Goal: Task Accomplishment & Management: Use online tool/utility

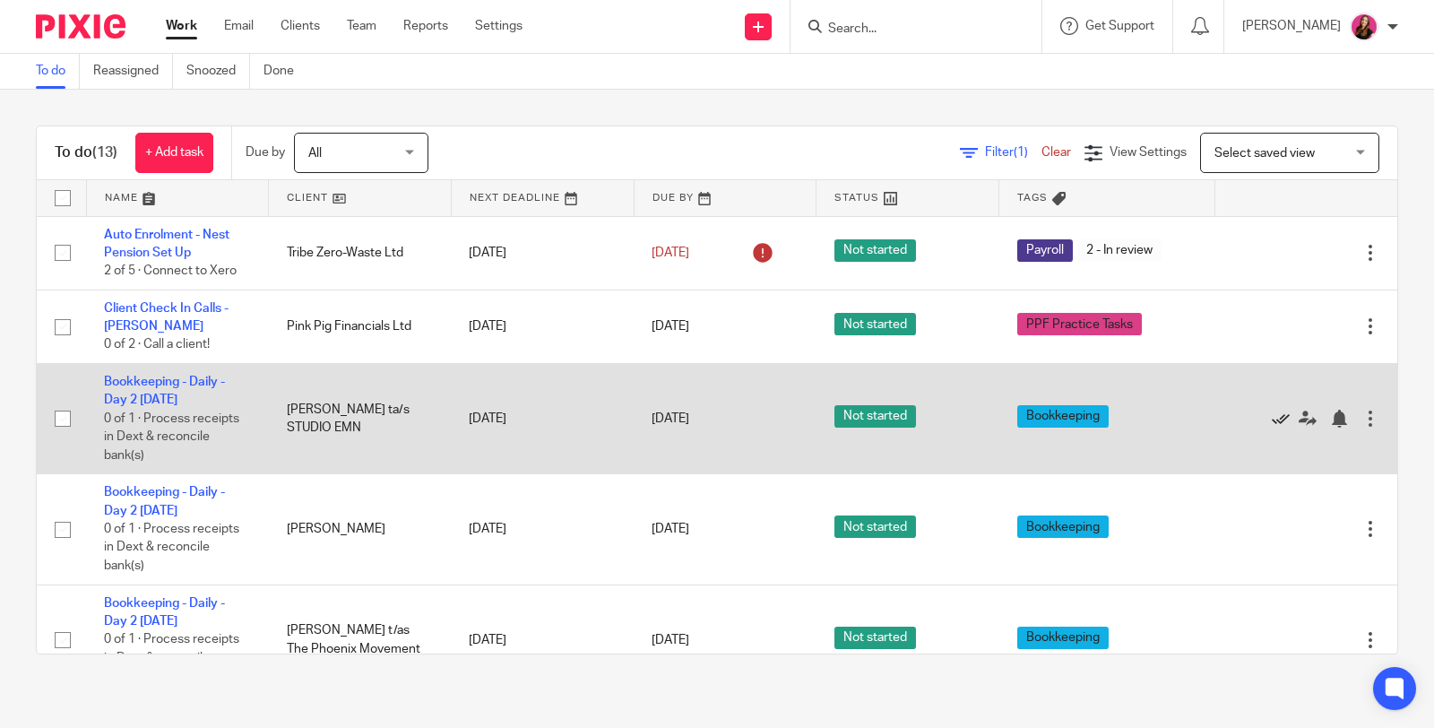
click at [1272, 417] on icon at bounding box center [1281, 419] width 18 height 18
click at [1272, 418] on icon at bounding box center [1281, 419] width 18 height 18
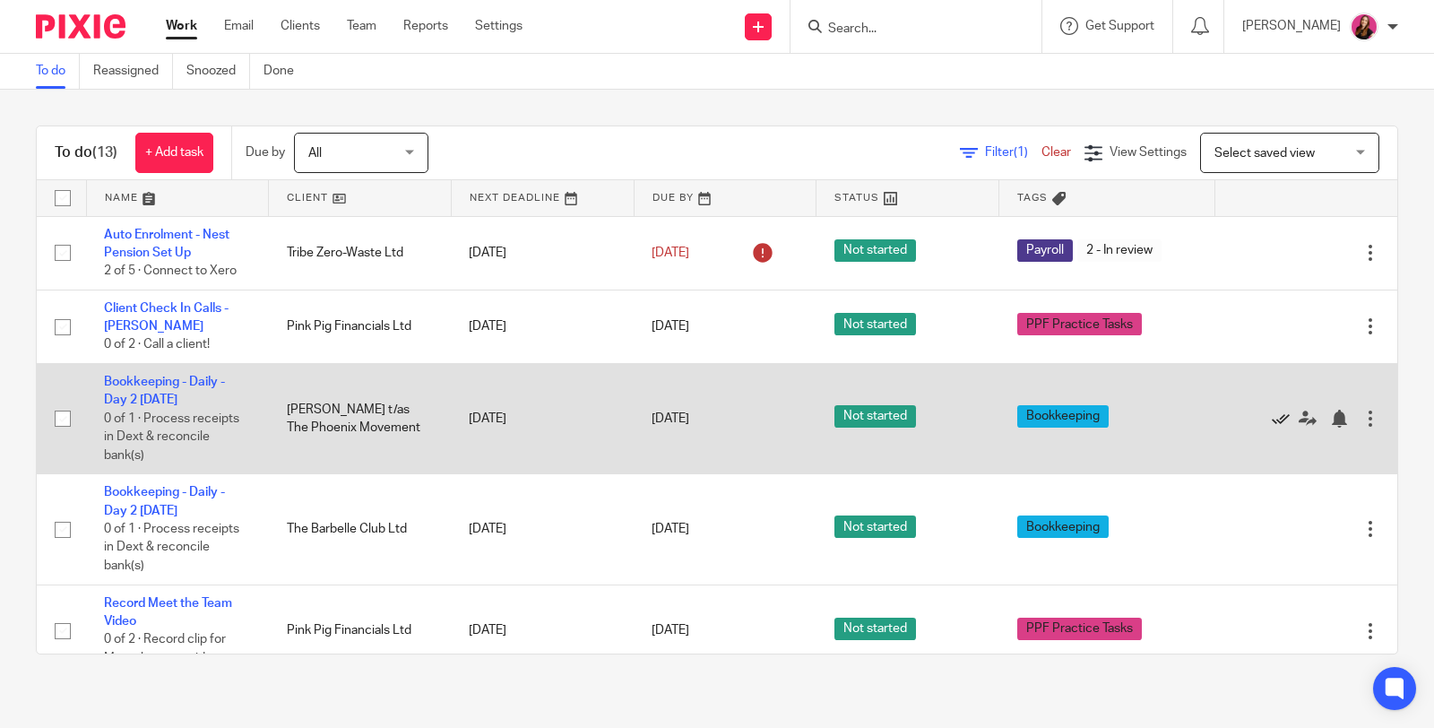
click at [1272, 412] on icon at bounding box center [1281, 419] width 18 height 18
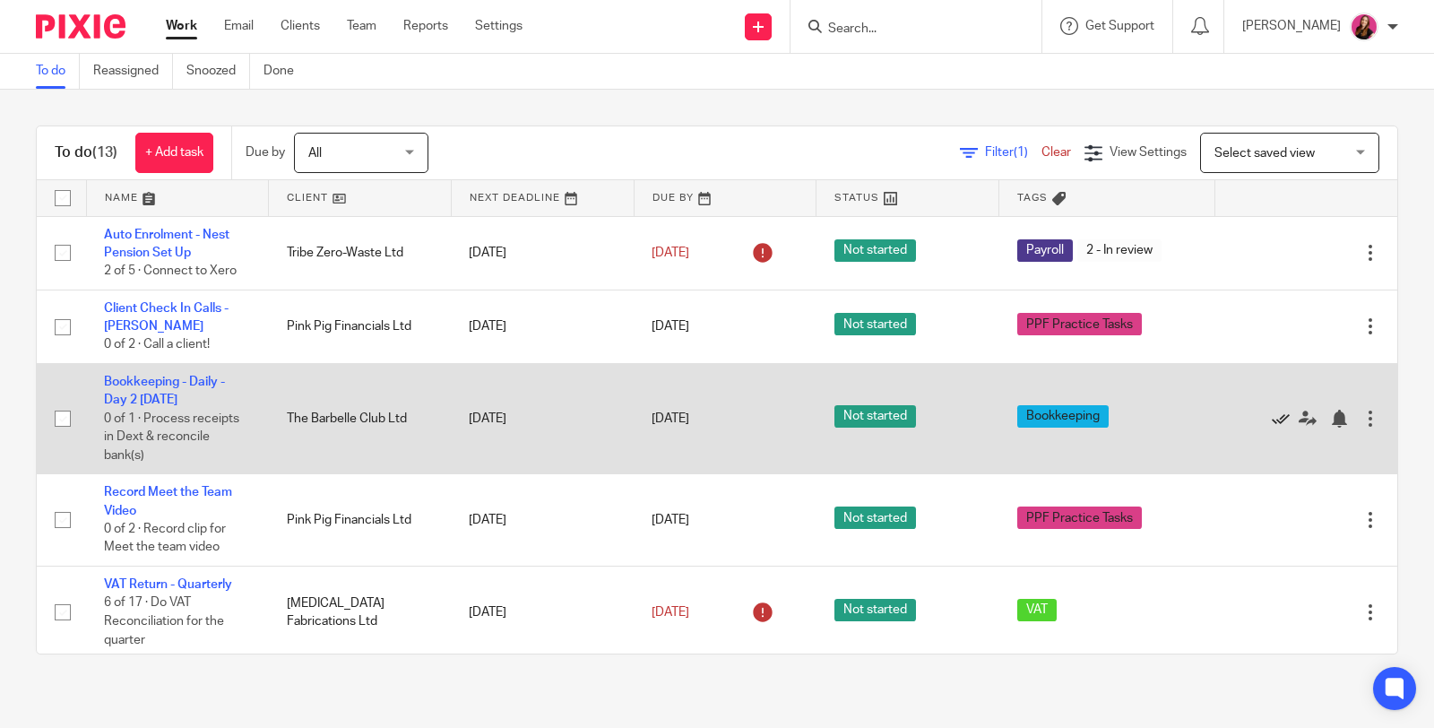
click at [1272, 419] on icon at bounding box center [1281, 419] width 18 height 18
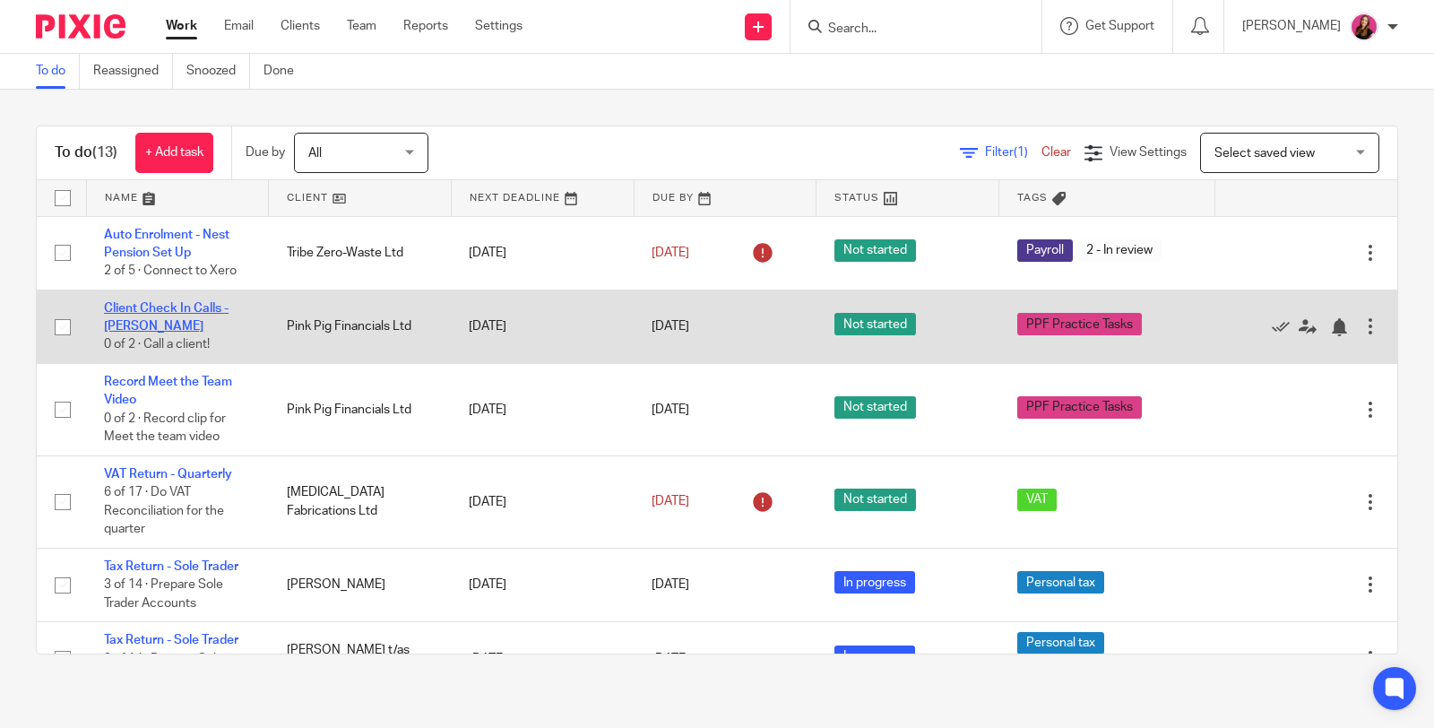
click at [187, 304] on link "Client Check In Calls - [PERSON_NAME]" at bounding box center [166, 317] width 125 height 30
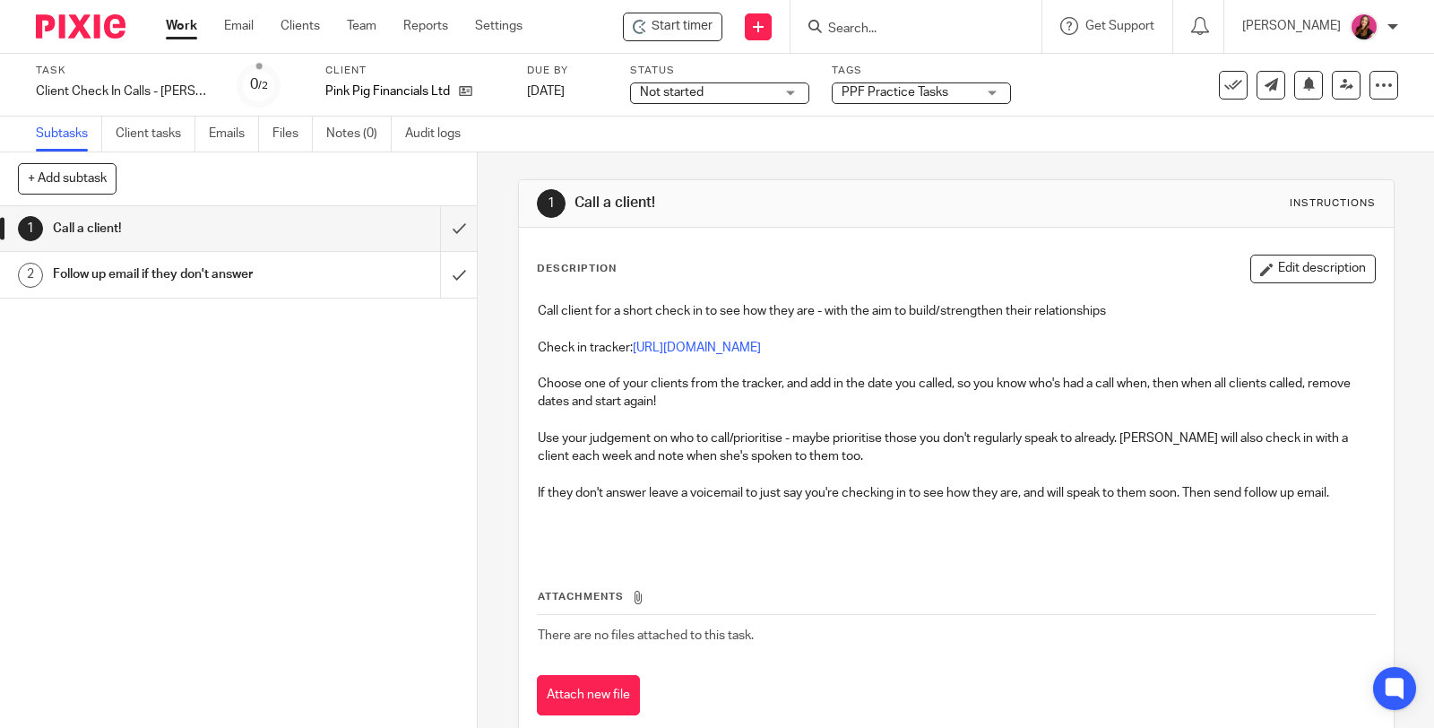
click at [368, 446] on div "1 Call a client! 2 Follow up email if they don't answer" at bounding box center [238, 467] width 477 height 522
click at [736, 342] on link "https://docs.google.com/spreadsheets/d/1sTt4faCbovIY1PO62MNZ9s5QAsWg2ocQK4gYdqz…" at bounding box center [697, 347] width 128 height 13
click at [439, 230] on input "submit" at bounding box center [238, 228] width 477 height 45
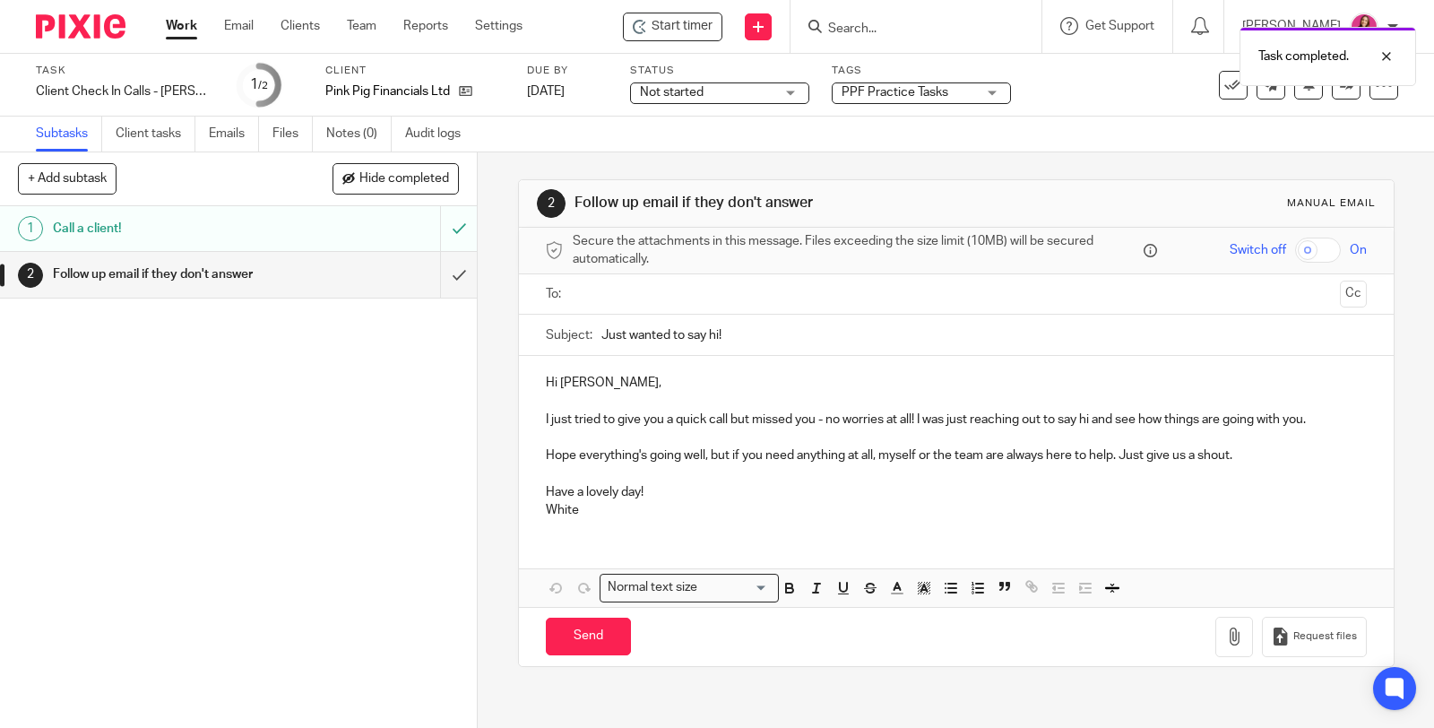
click at [677, 298] on input "text" at bounding box center [955, 294] width 753 height 21
type input "kel"
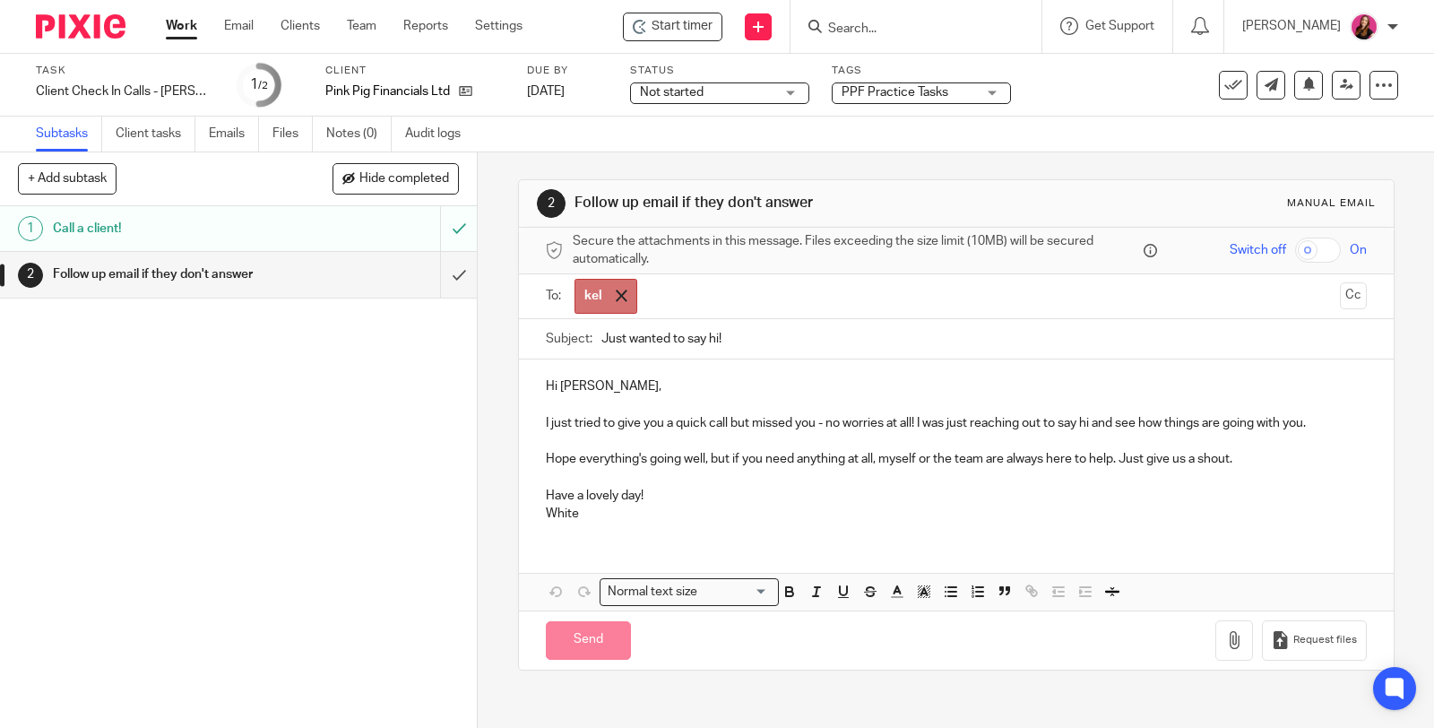
click at [616, 299] on span at bounding box center [622, 295] width 12 height 12
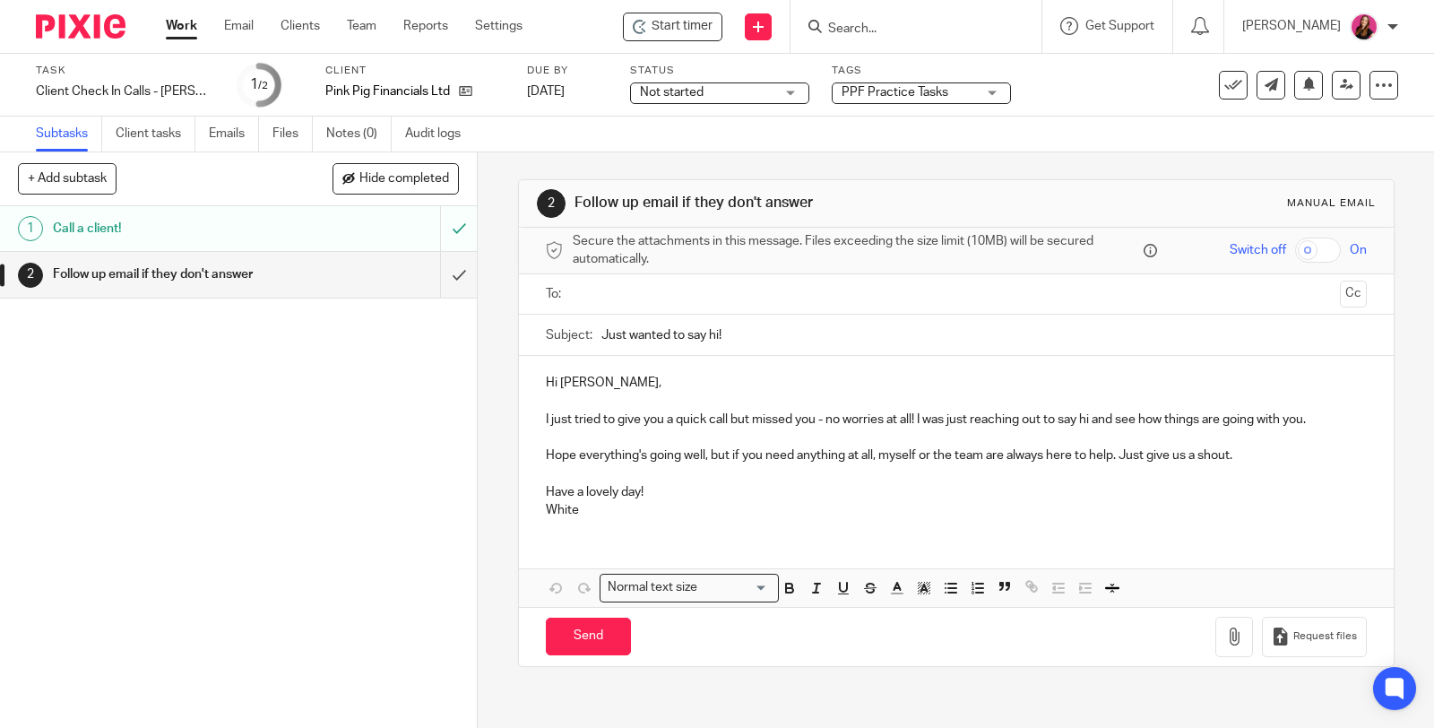
click at [619, 289] on input "text" at bounding box center [955, 294] width 753 height 21
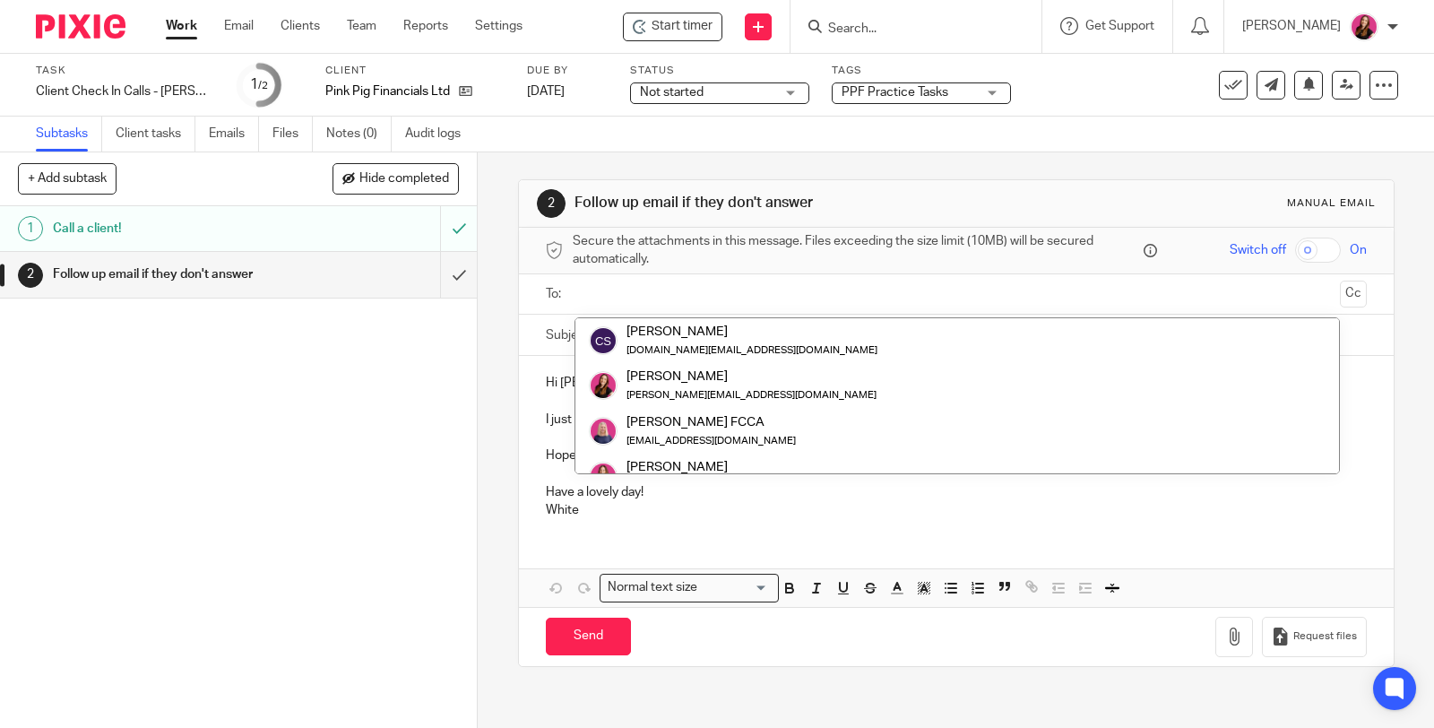
paste input "fitnessworkstameside@gmail.com"
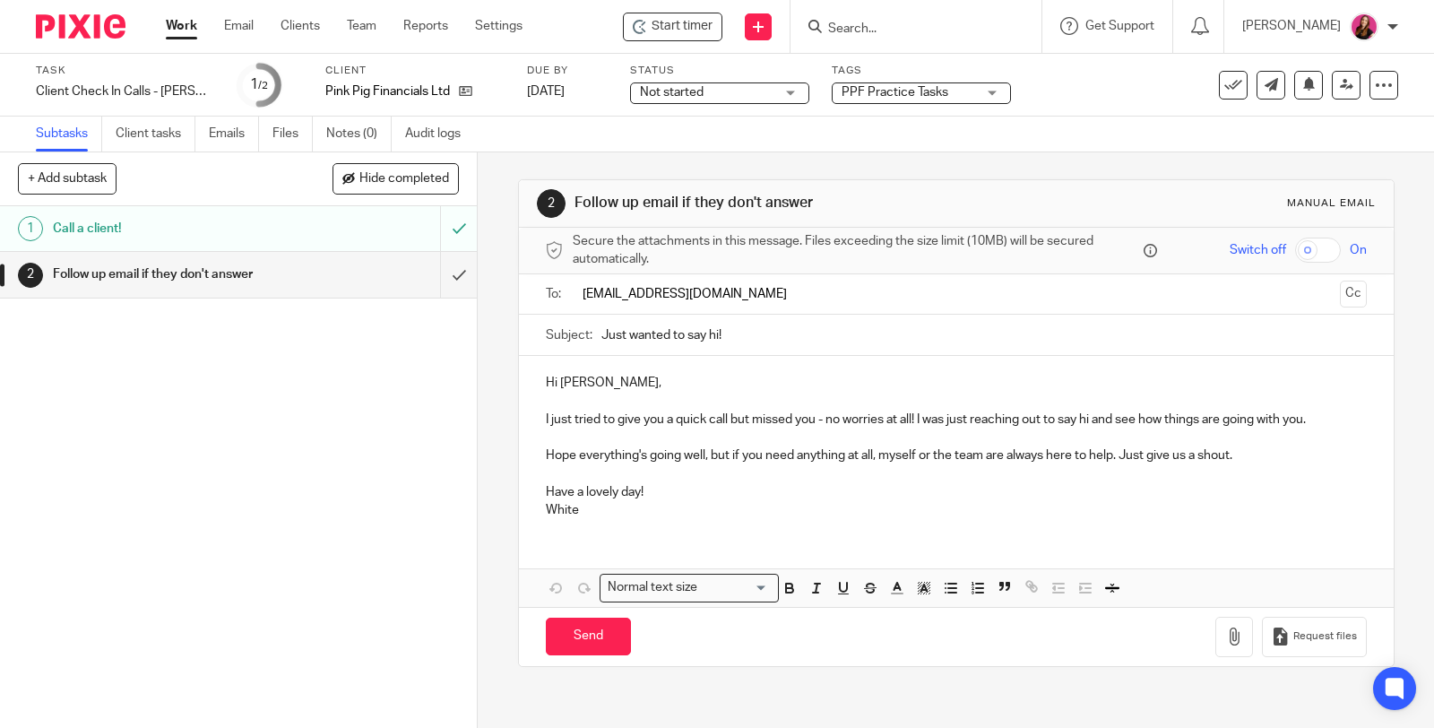
type input "fitnessworkstameside@gmail.com"
click at [641, 376] on p "Hi Cheryl," at bounding box center [956, 383] width 821 height 18
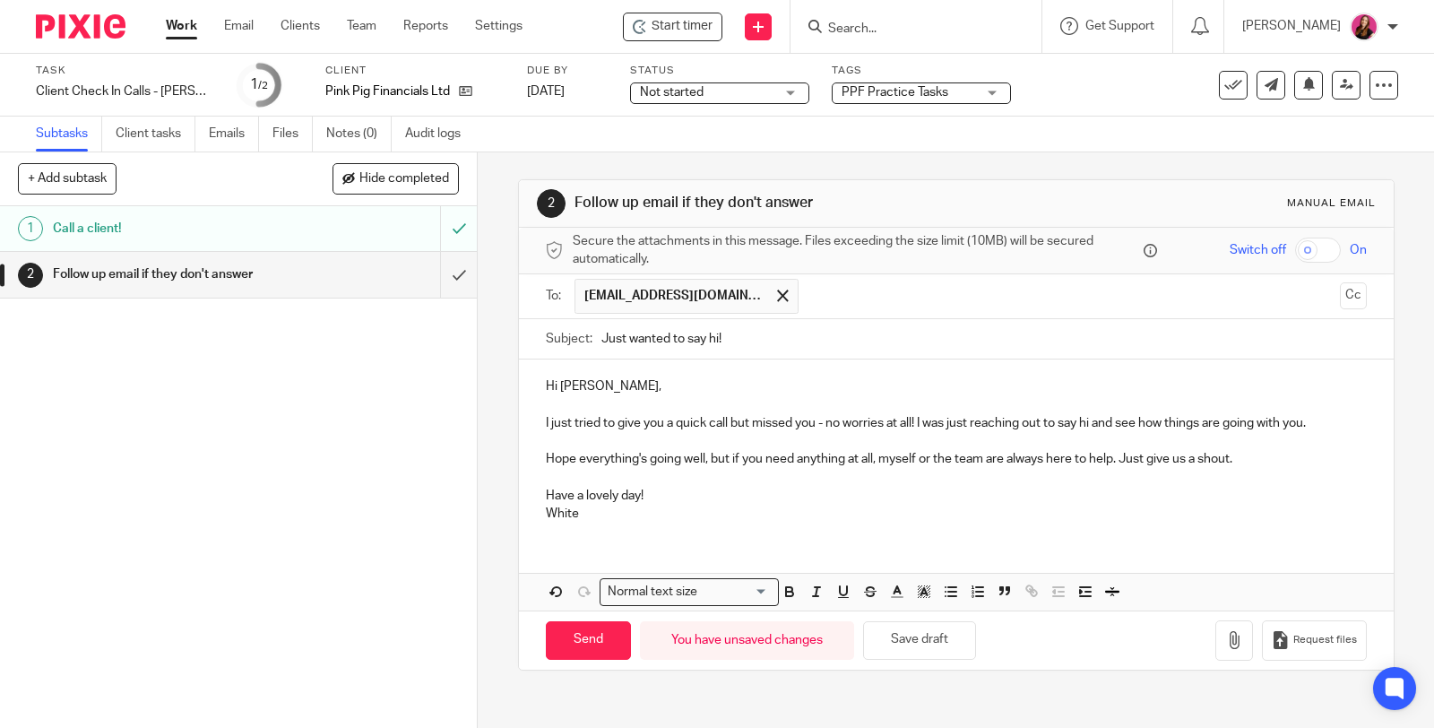
click at [576, 516] on p "White" at bounding box center [956, 514] width 821 height 18
click at [601, 565] on div "Hi Kelly, I just tried to give you a quick call but missed you - no worries at …" at bounding box center [956, 484] width 875 height 251
click at [579, 628] on input "Send" at bounding box center [588, 640] width 85 height 39
type input "Sent"
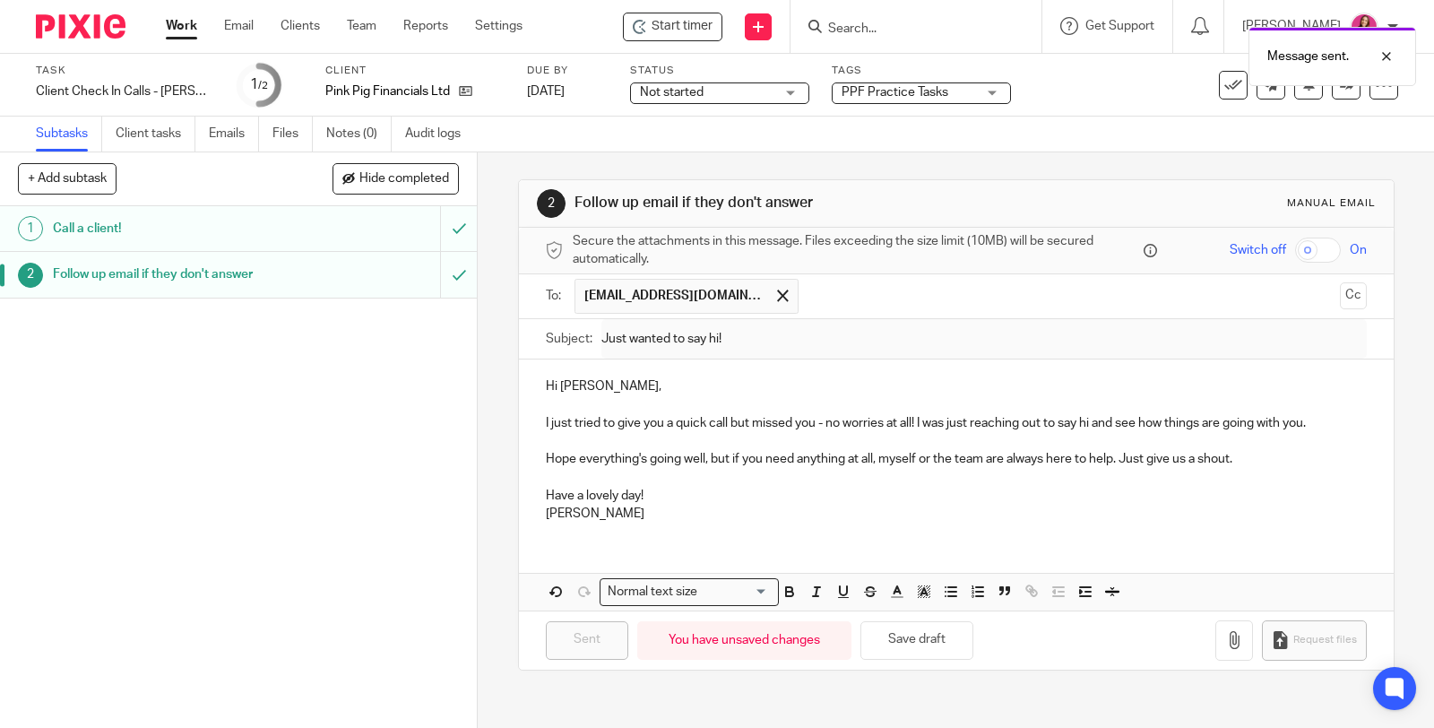
click at [182, 30] on link "Work" at bounding box center [181, 26] width 31 height 18
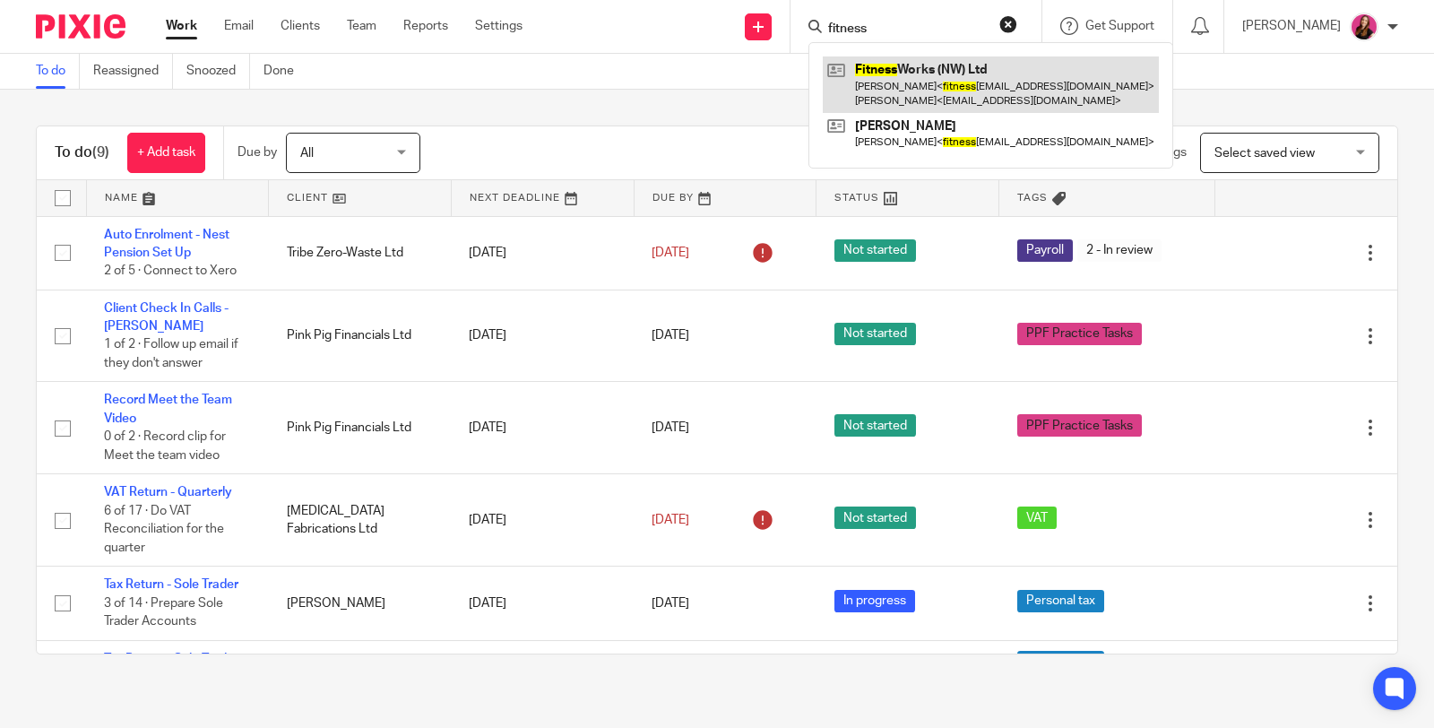
type input "fitness"
click at [954, 91] on link at bounding box center [991, 84] width 336 height 56
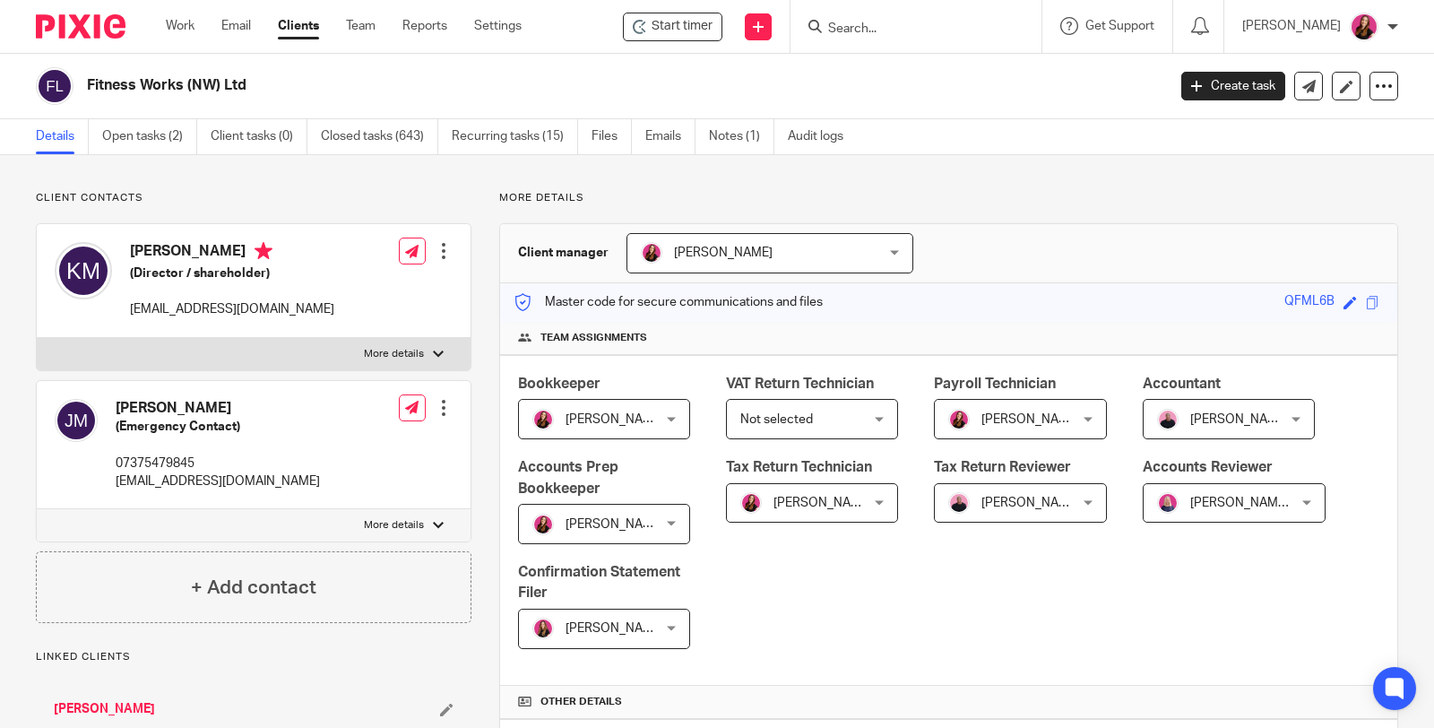
drag, startPoint x: 339, startPoint y: 315, endPoint x: 125, endPoint y: 318, distance: 214.2
click at [125, 318] on div "Kelly McFie (Director / shareholder) fitnessworkstameside@gmail.com Edit contac…" at bounding box center [254, 281] width 434 height 114
copy p "fitnessworkstameside@gmail.com"
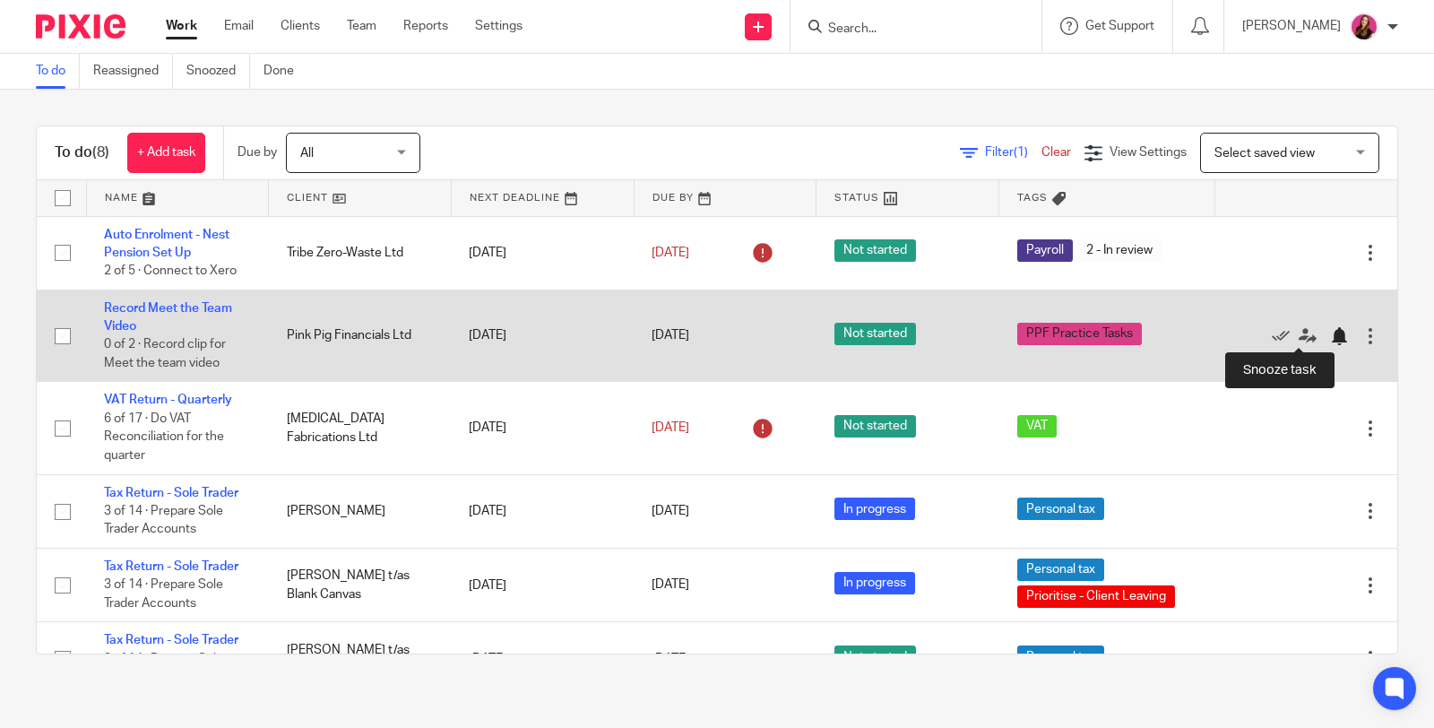
click at [1330, 333] on div at bounding box center [1339, 336] width 18 height 18
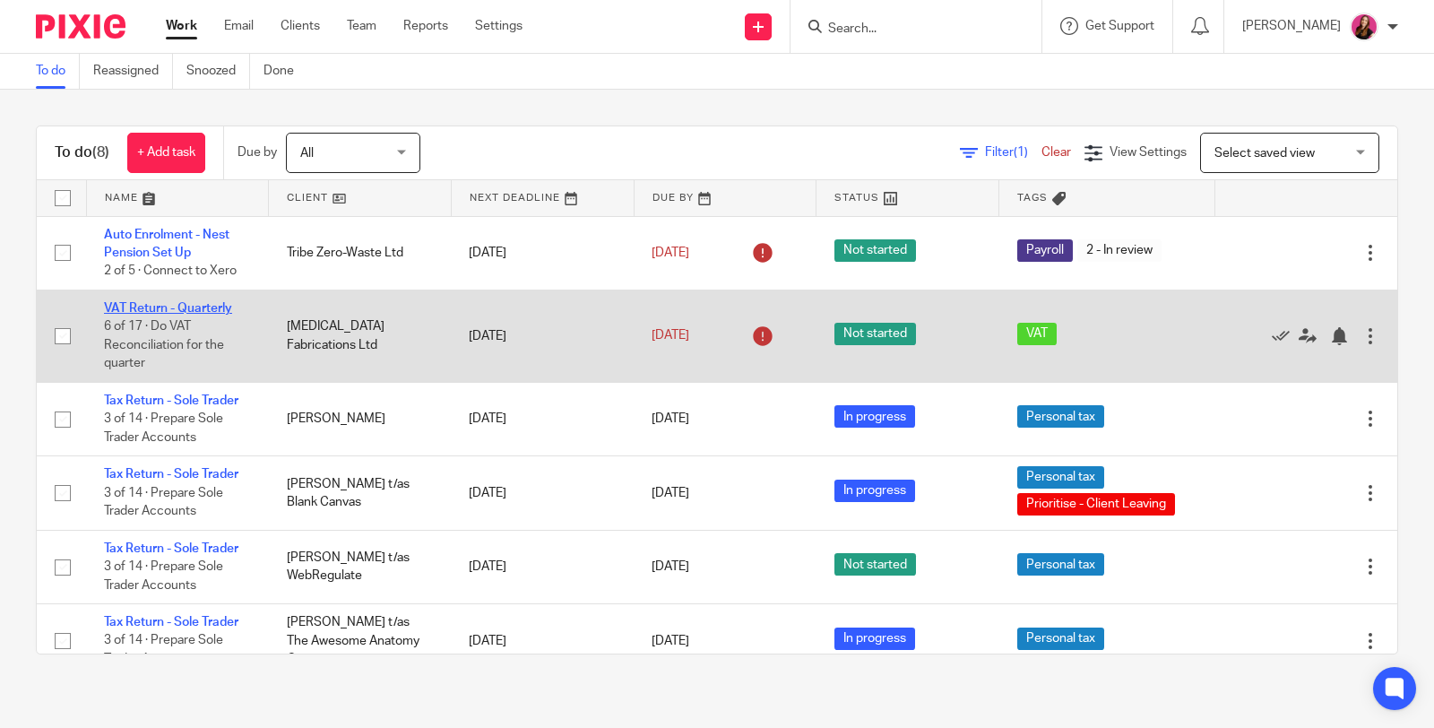
click at [144, 308] on link "VAT Return - Quarterly" at bounding box center [168, 308] width 128 height 13
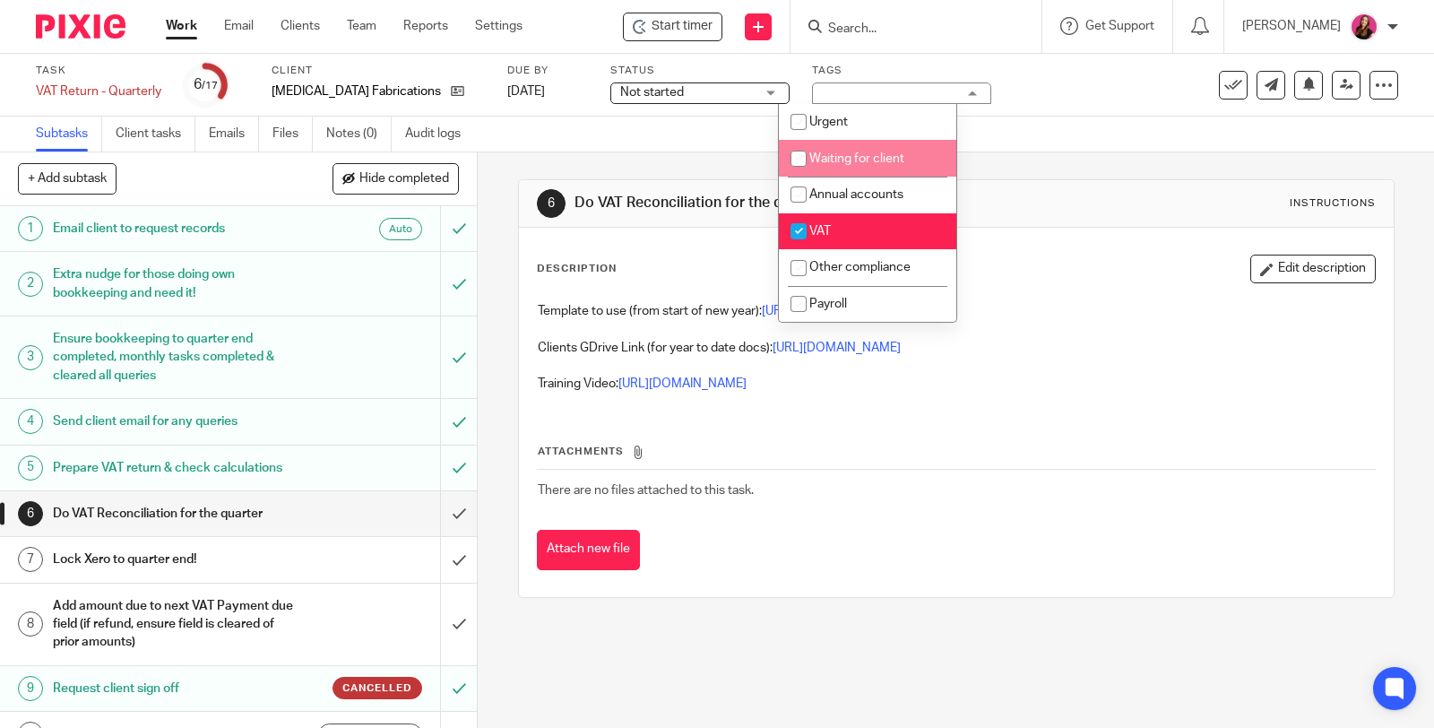
click at [902, 165] on li "Waiting for client" at bounding box center [867, 158] width 177 height 37
checkbox input "true"
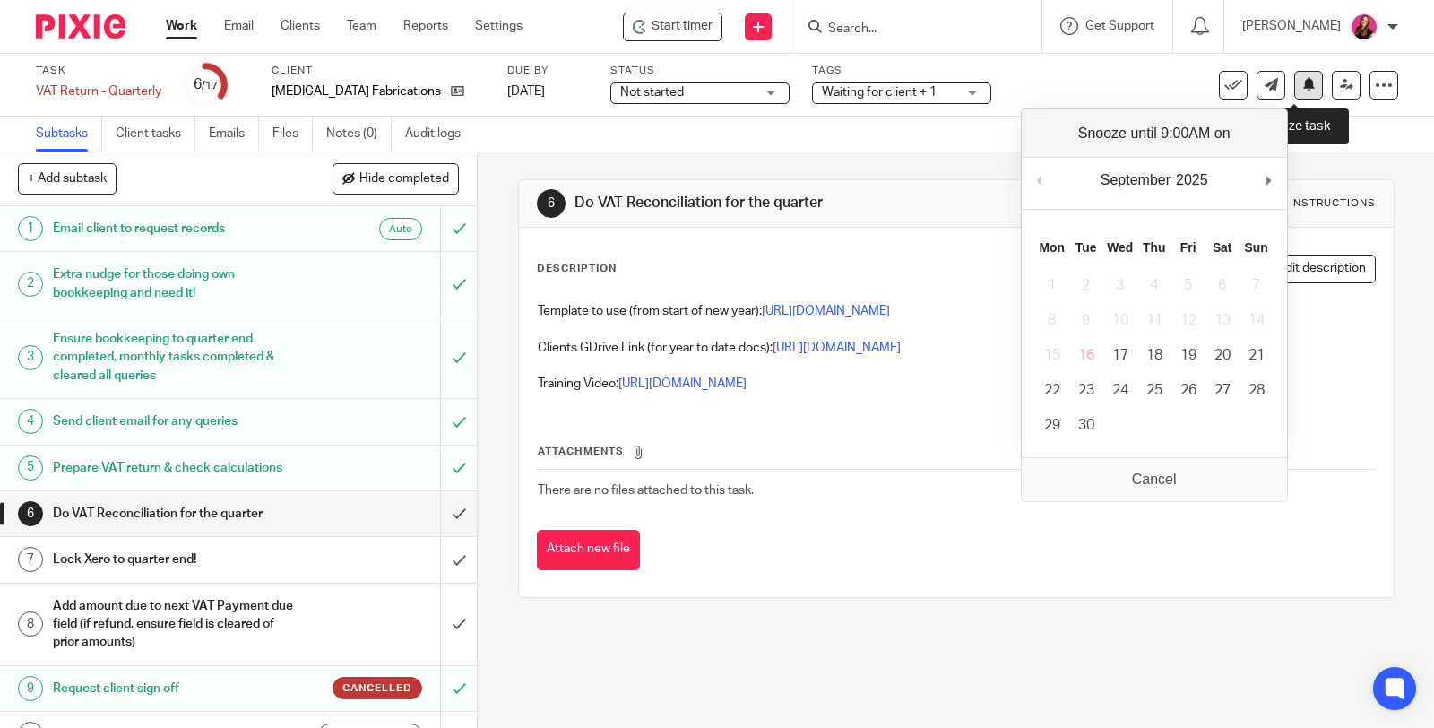
click at [1302, 91] on icon at bounding box center [1308, 83] width 13 height 13
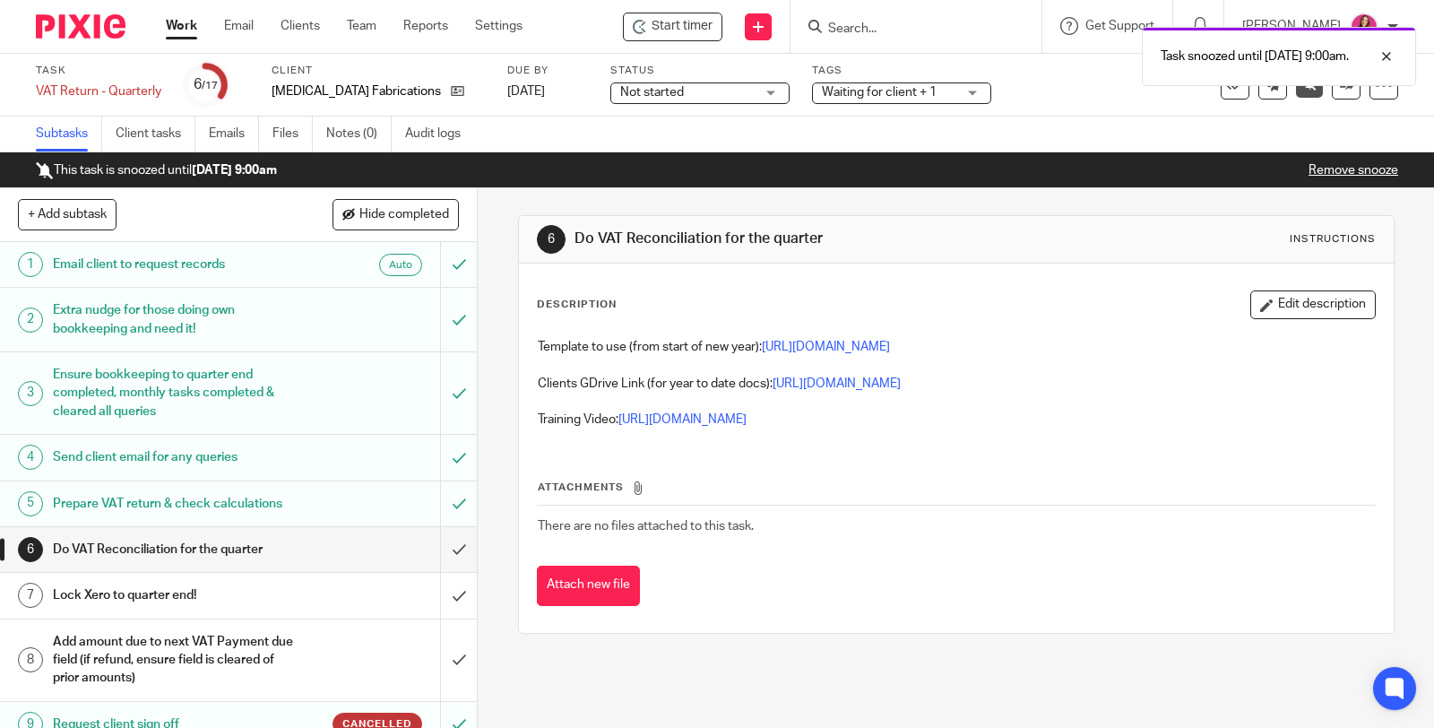
click at [172, 24] on link "Work" at bounding box center [181, 26] width 31 height 18
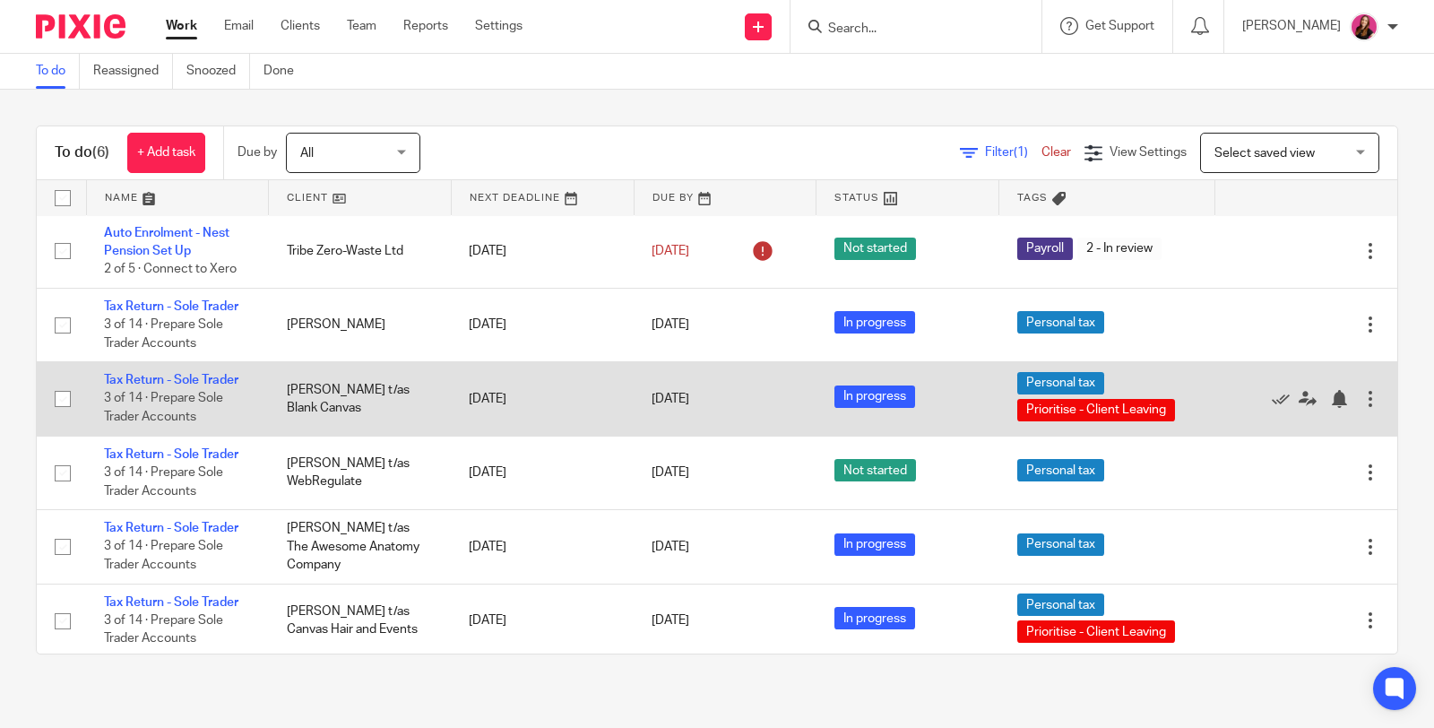
scroll to position [2, 0]
click at [124, 379] on link "Tax Return - Sole Trader" at bounding box center [171, 380] width 134 height 13
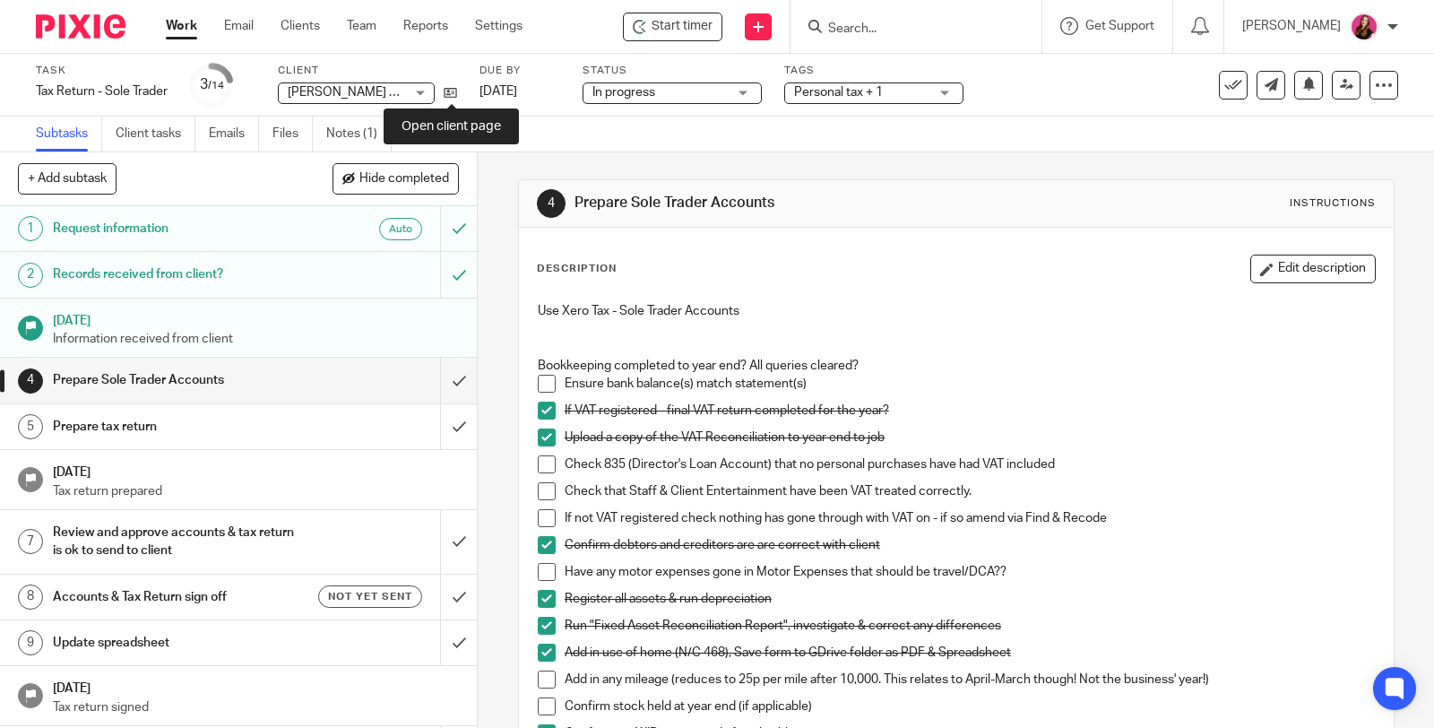
drag, startPoint x: 456, startPoint y: 99, endPoint x: 472, endPoint y: 96, distance: 16.5
click at [367, 138] on link "Notes (1)" at bounding box center [358, 134] width 65 height 35
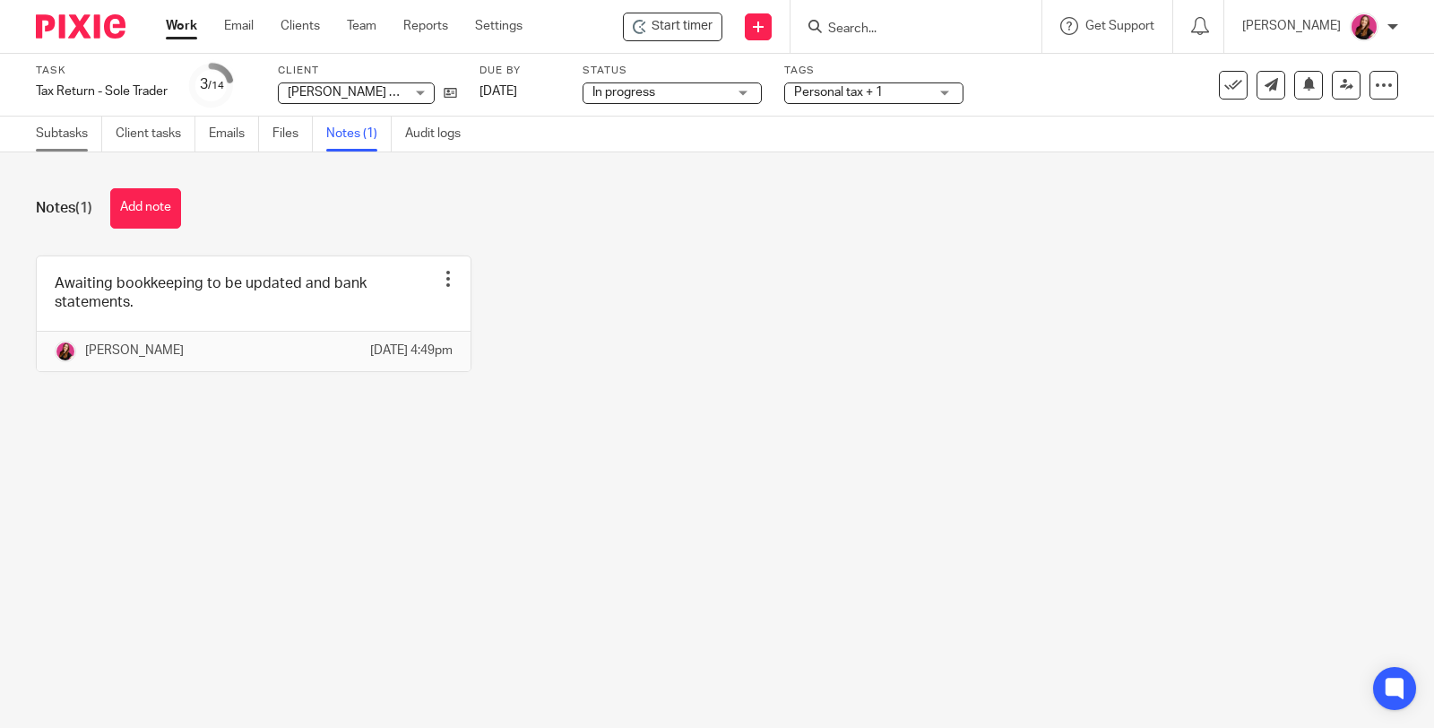
click at [58, 132] on link "Subtasks" at bounding box center [69, 134] width 66 height 35
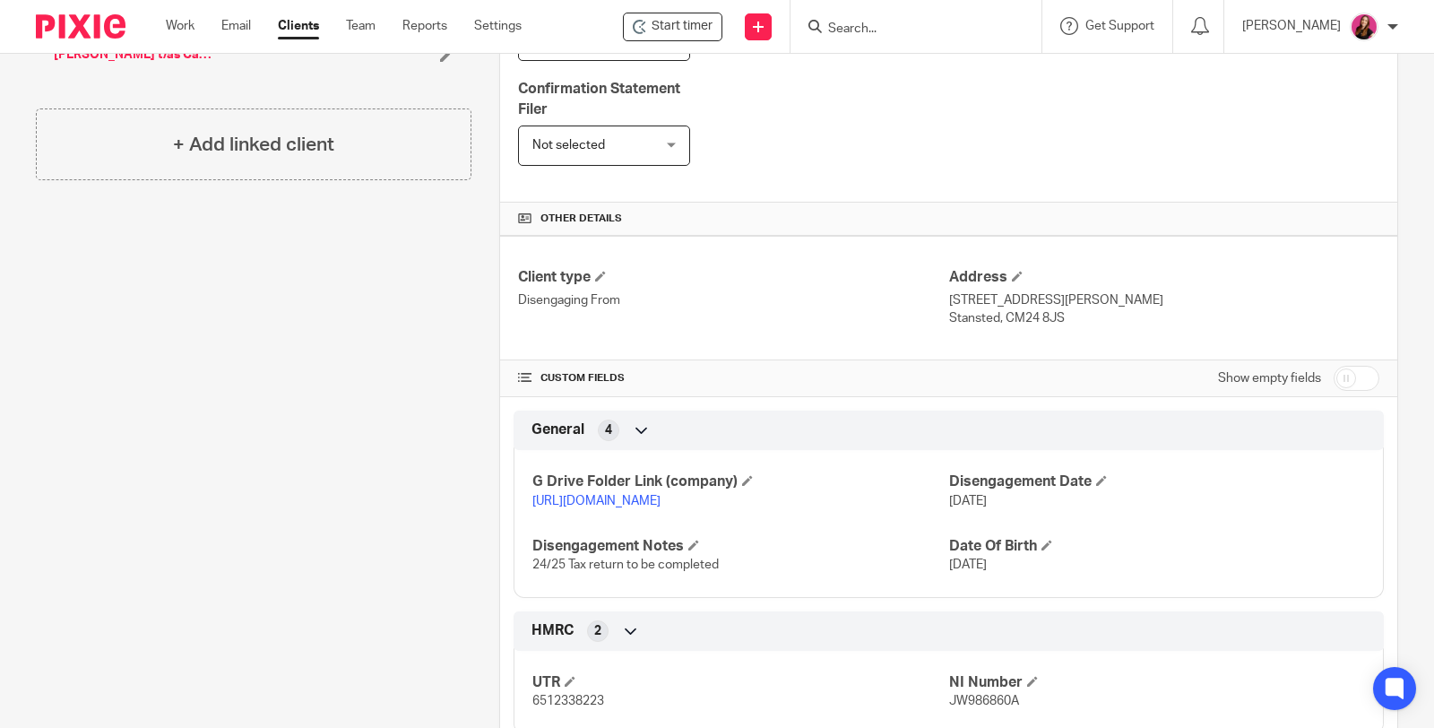
scroll to position [497, 0]
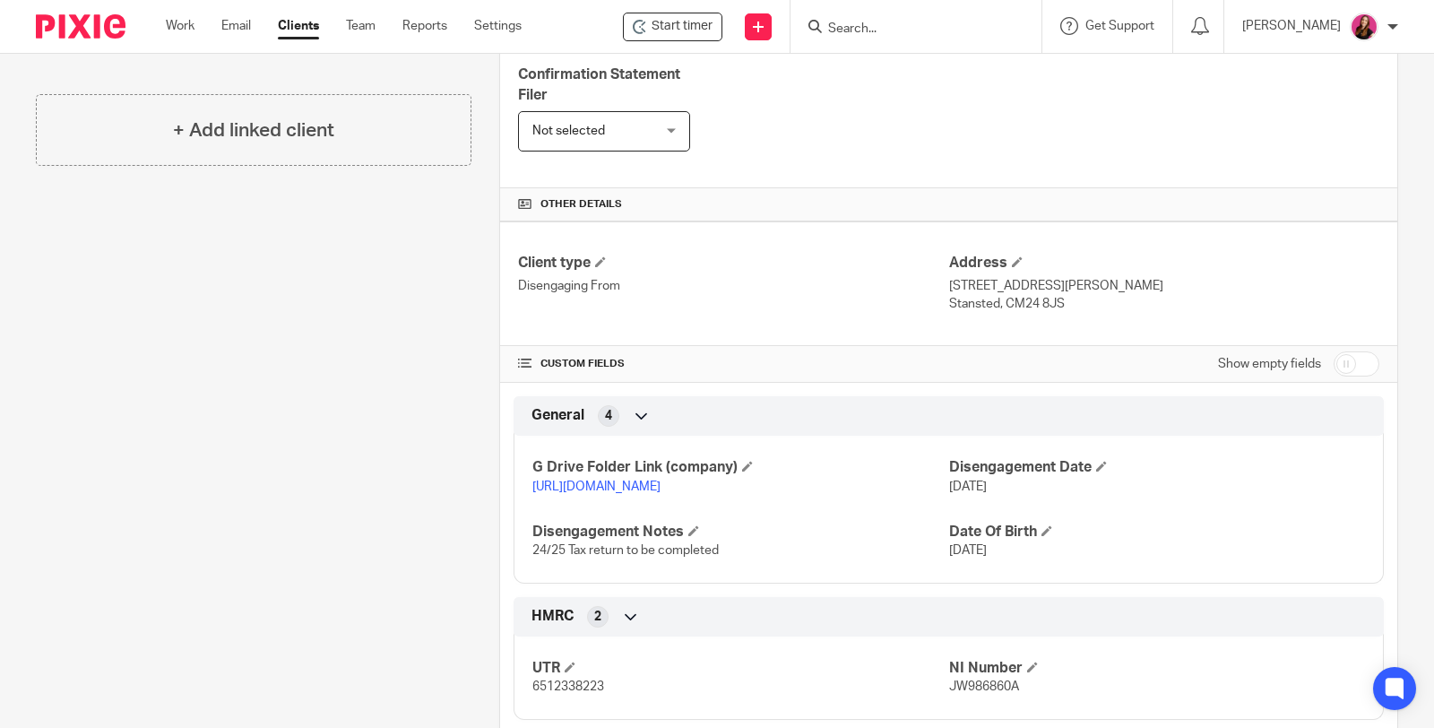
click at [661, 480] on link "https://drive.google.com/drive/folders/1z9KaihrcLsR9wUco3MDcfzZl9BsDglRg?usp=dr…" at bounding box center [596, 486] width 128 height 13
